Goal: Find specific page/section: Locate a particular part of the current website

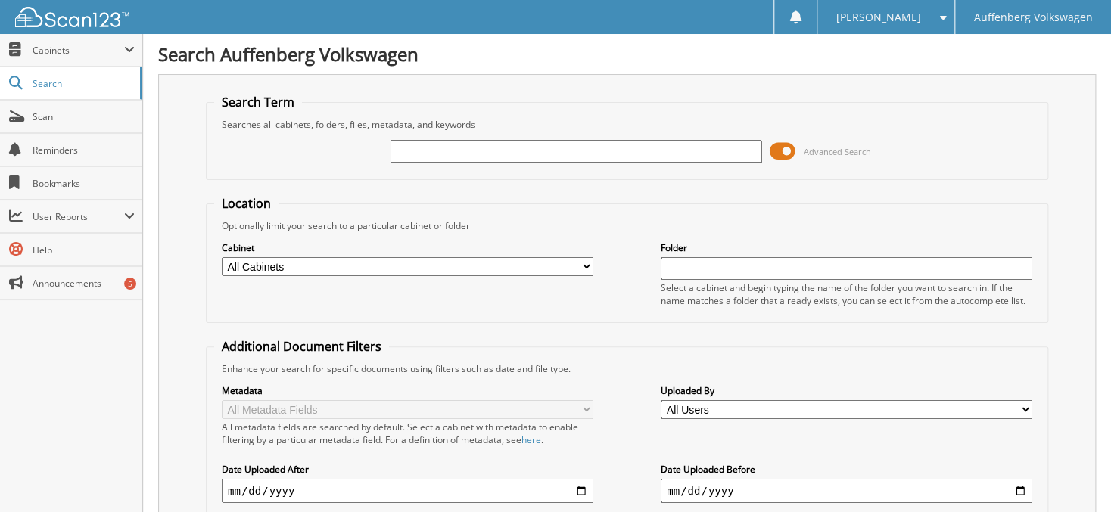
click at [418, 146] on input "text" at bounding box center [576, 151] width 372 height 23
type input "754061"
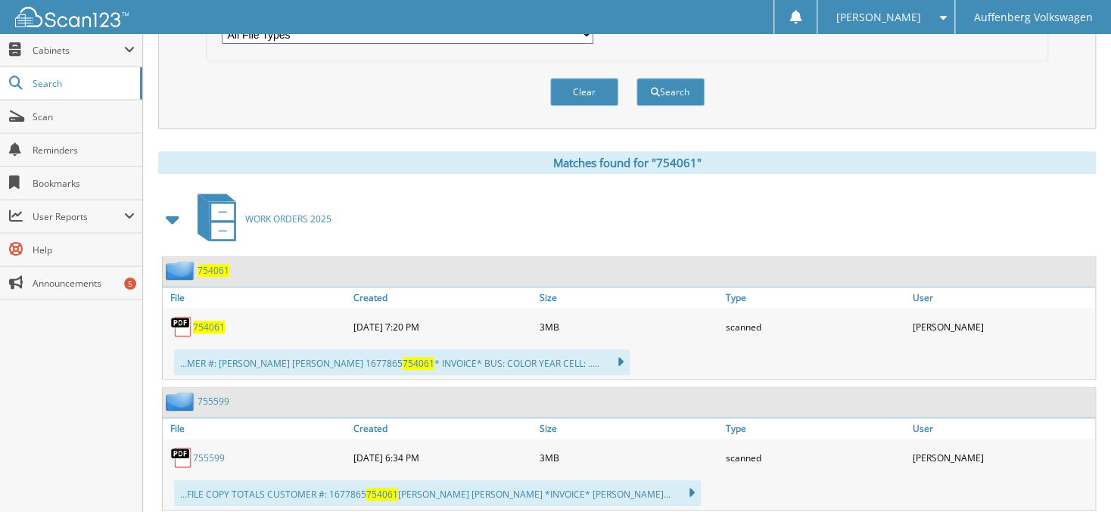
scroll to position [549, 0]
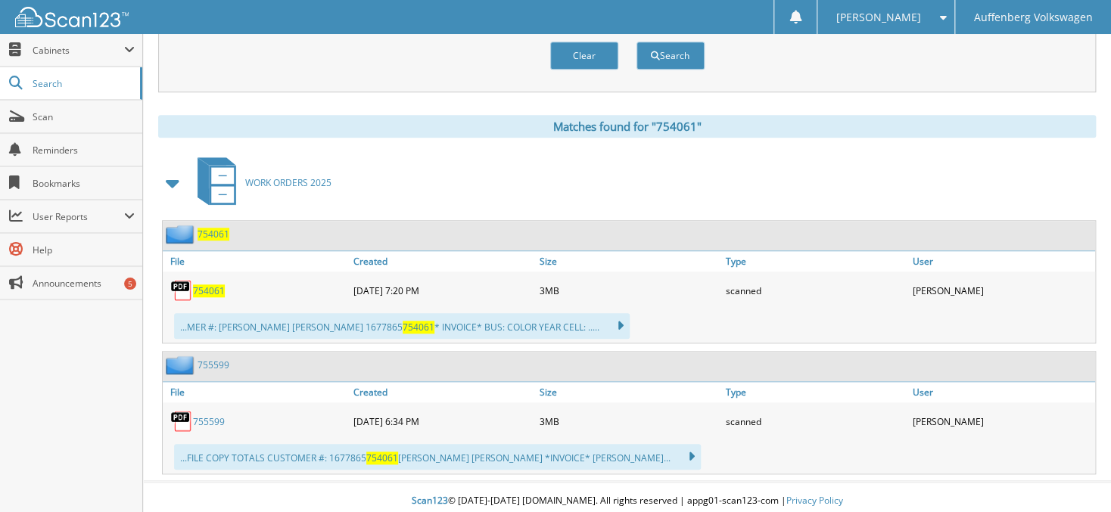
click at [212, 285] on span "754061" at bounding box center [209, 291] width 32 height 13
drag, startPoint x: 1064, startPoint y: 45, endPoint x: 1061, endPoint y: 33, distance: 12.5
click at [210, 415] on link "755599" at bounding box center [209, 421] width 32 height 13
